Goal: Task Accomplishment & Management: Manage account settings

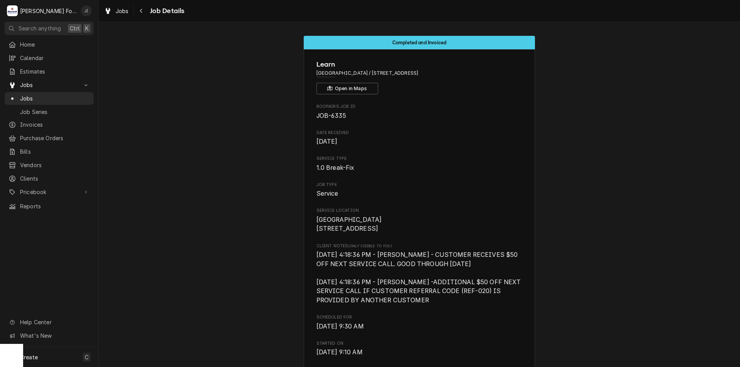
scroll to position [659, 0]
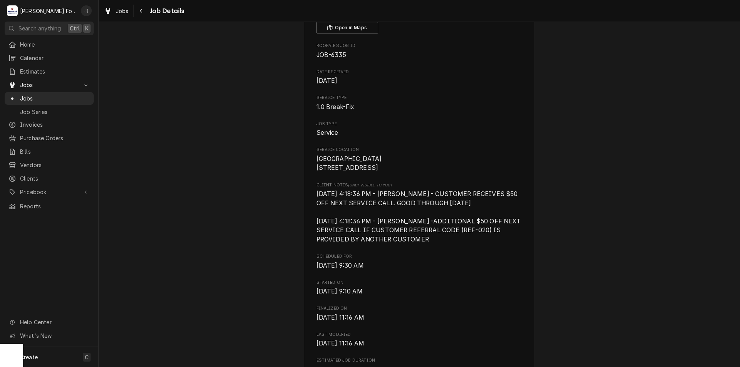
scroll to position [0, 0]
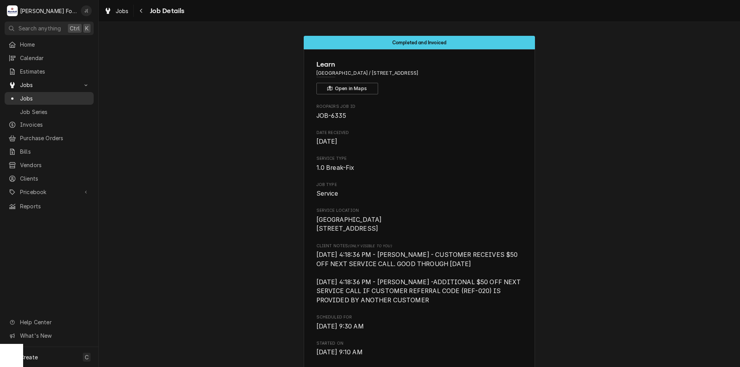
click at [30, 94] on span "Jobs" at bounding box center [55, 98] width 70 height 8
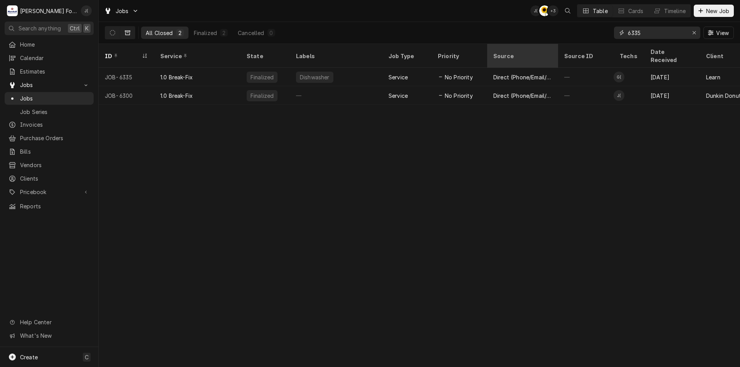
drag, startPoint x: 649, startPoint y: 35, endPoint x: 503, endPoint y: 44, distance: 146.4
click at [499, 45] on div "Jobs J( C( + 3 Table Cards Timeline New Job All Closed 2 Finalized 2 Cancelled …" at bounding box center [420, 183] width 642 height 367
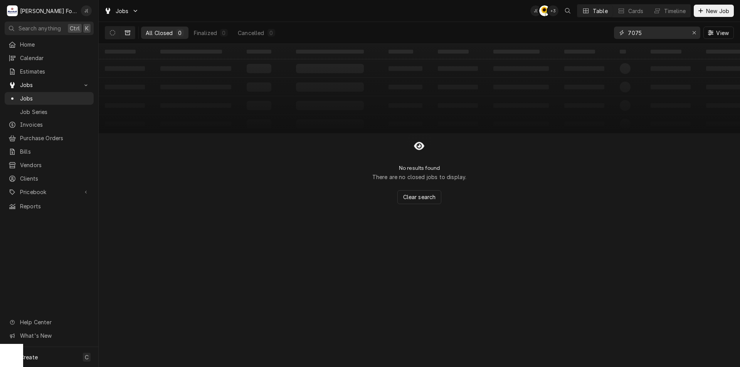
type input "7075"
click at [129, 30] on icon "Dynamic Content Wrapper" at bounding box center [127, 32] width 5 height 5
click at [113, 30] on icon "Dynamic Content Wrapper" at bounding box center [112, 32] width 5 height 5
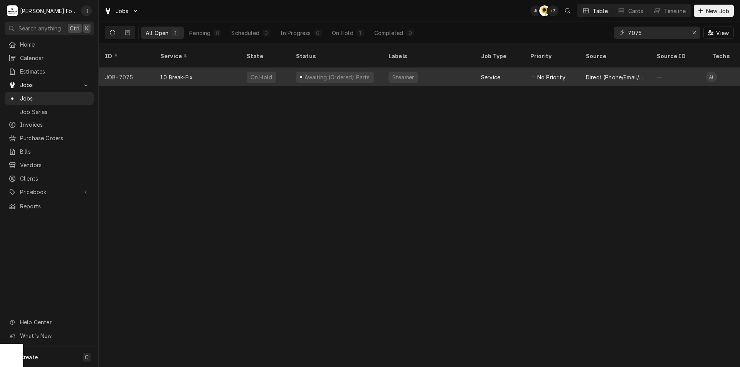
click at [442, 69] on div "Steamer" at bounding box center [429, 77] width 93 height 19
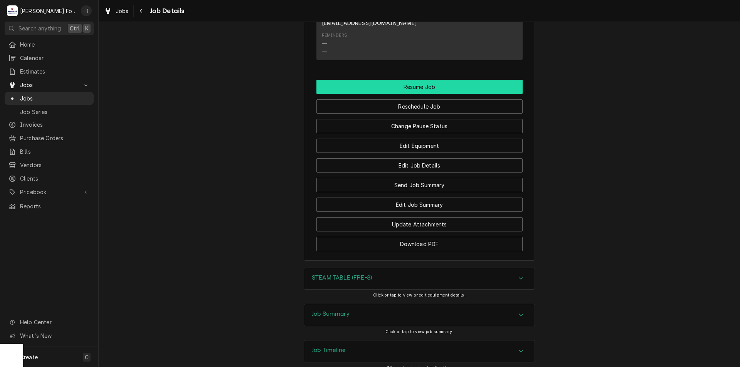
scroll to position [902, 0]
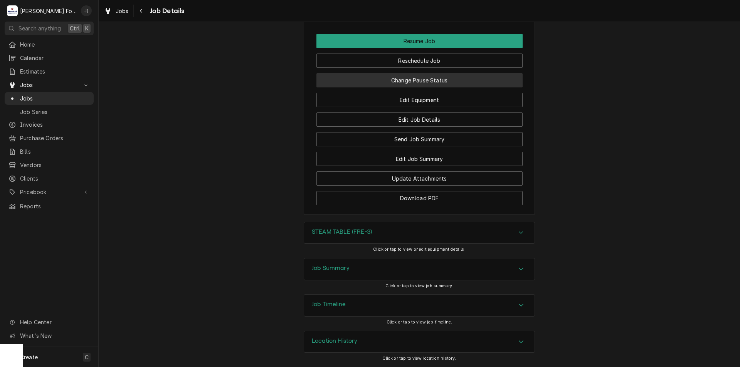
click at [454, 81] on button "Change Pause Status" at bounding box center [420, 80] width 206 height 14
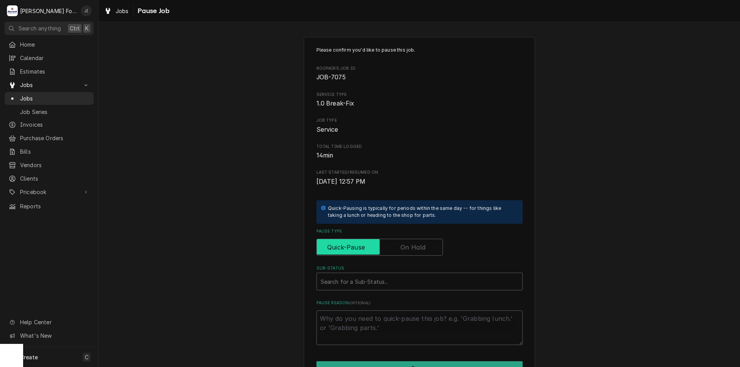
click at [428, 253] on input "Pause Type" at bounding box center [380, 247] width 120 height 17
checkbox input "true"
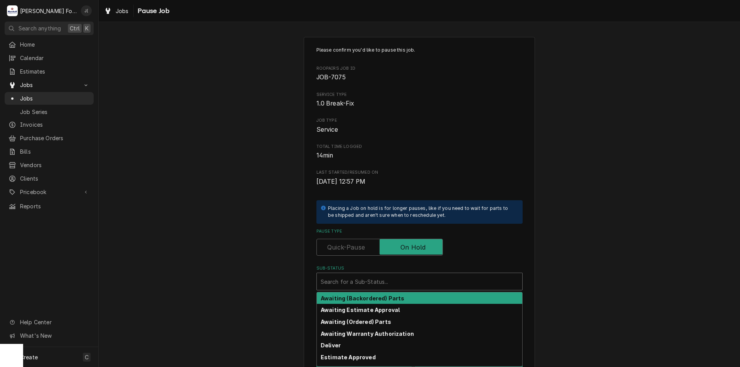
click at [416, 281] on div "Sub-Status" at bounding box center [420, 282] width 198 height 14
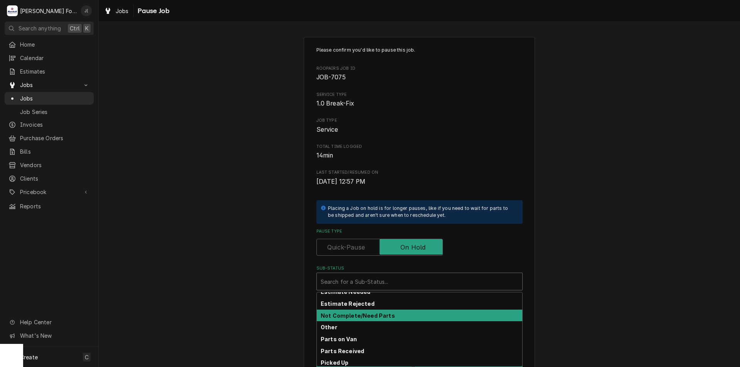
scroll to position [116, 0]
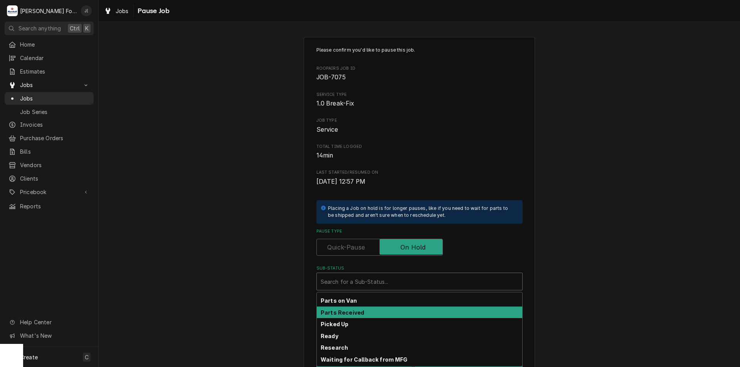
click at [388, 313] on div "Parts Received" at bounding box center [420, 313] width 206 height 12
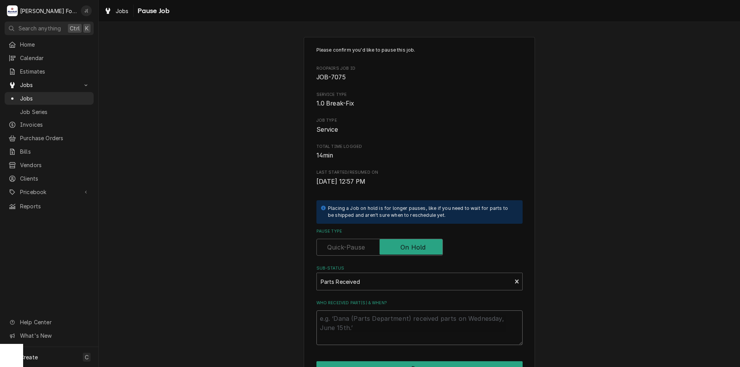
click at [392, 324] on textarea "Who received part(s) & when?" at bounding box center [420, 328] width 206 height 35
type textarea "x"
type textarea "0"
type textarea "x"
type textarea "09"
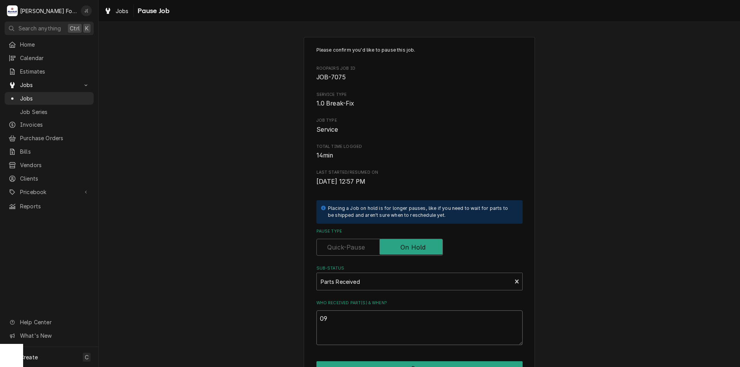
type textarea "x"
type textarea "09/"
type textarea "x"
type textarea "09/0"
type textarea "x"
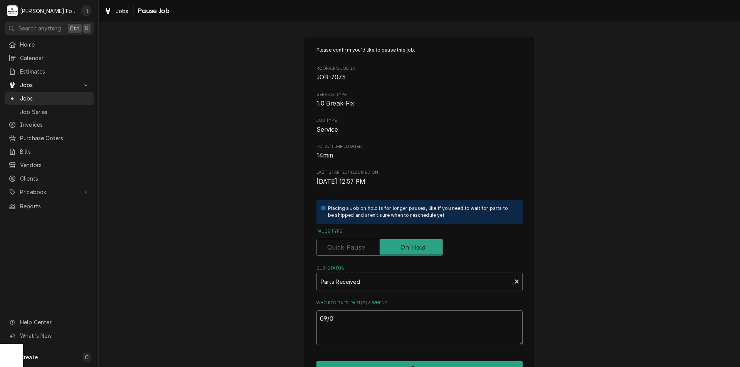
type textarea "09/08"
type textarea "x"
type textarea "09/08/"
type textarea "x"
type textarea "09/08/2"
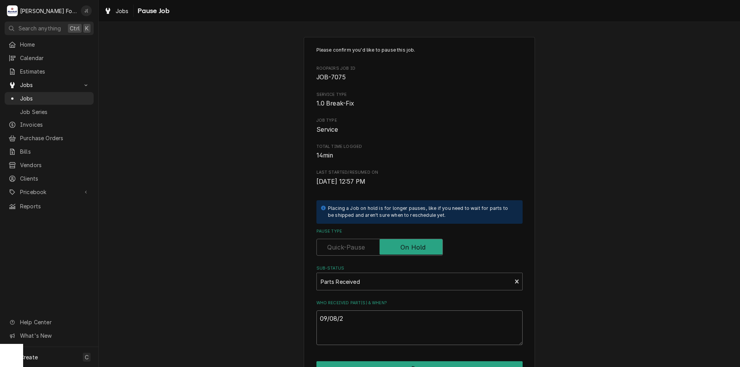
type textarea "x"
type textarea "09/08/20"
type textarea "x"
type textarea "09/08/202"
type textarea "x"
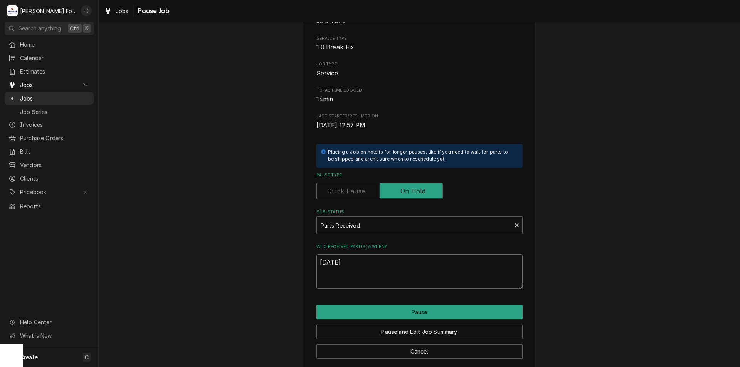
scroll to position [64, 0]
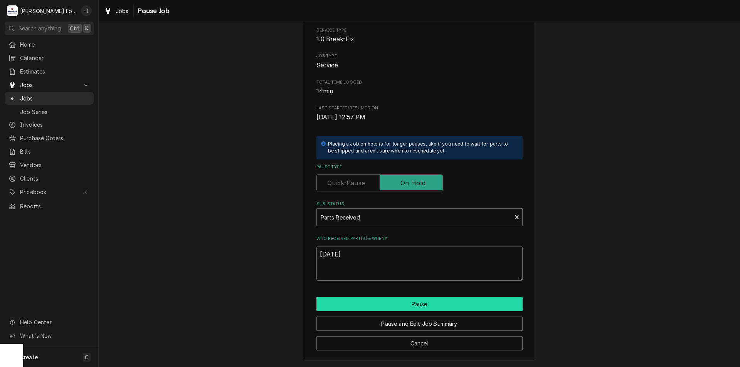
type textarea "[DATE]"
click at [334, 305] on button "Pause" at bounding box center [420, 304] width 206 height 14
type textarea "x"
